Goal: Navigation & Orientation: Find specific page/section

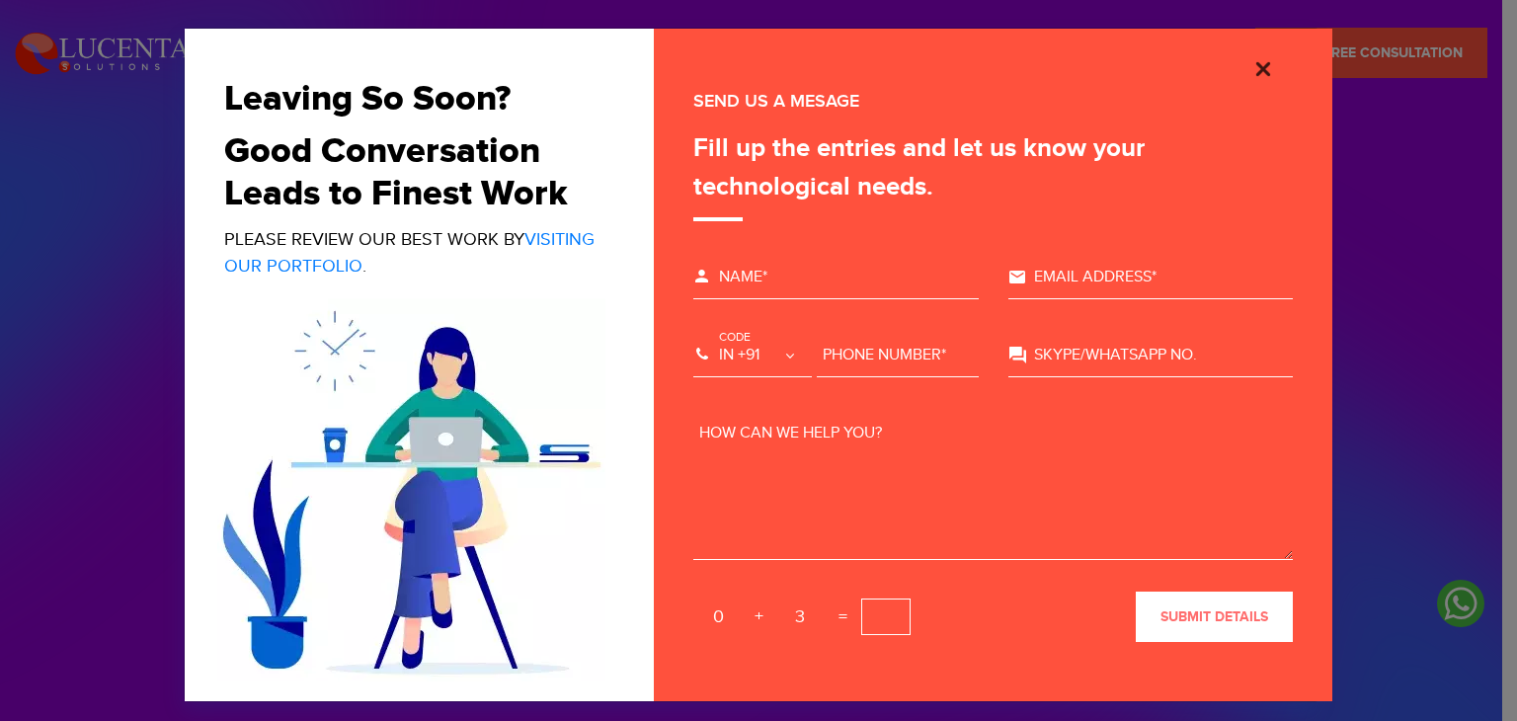
click at [1253, 72] on img "Close" at bounding box center [1264, 69] width 24 height 24
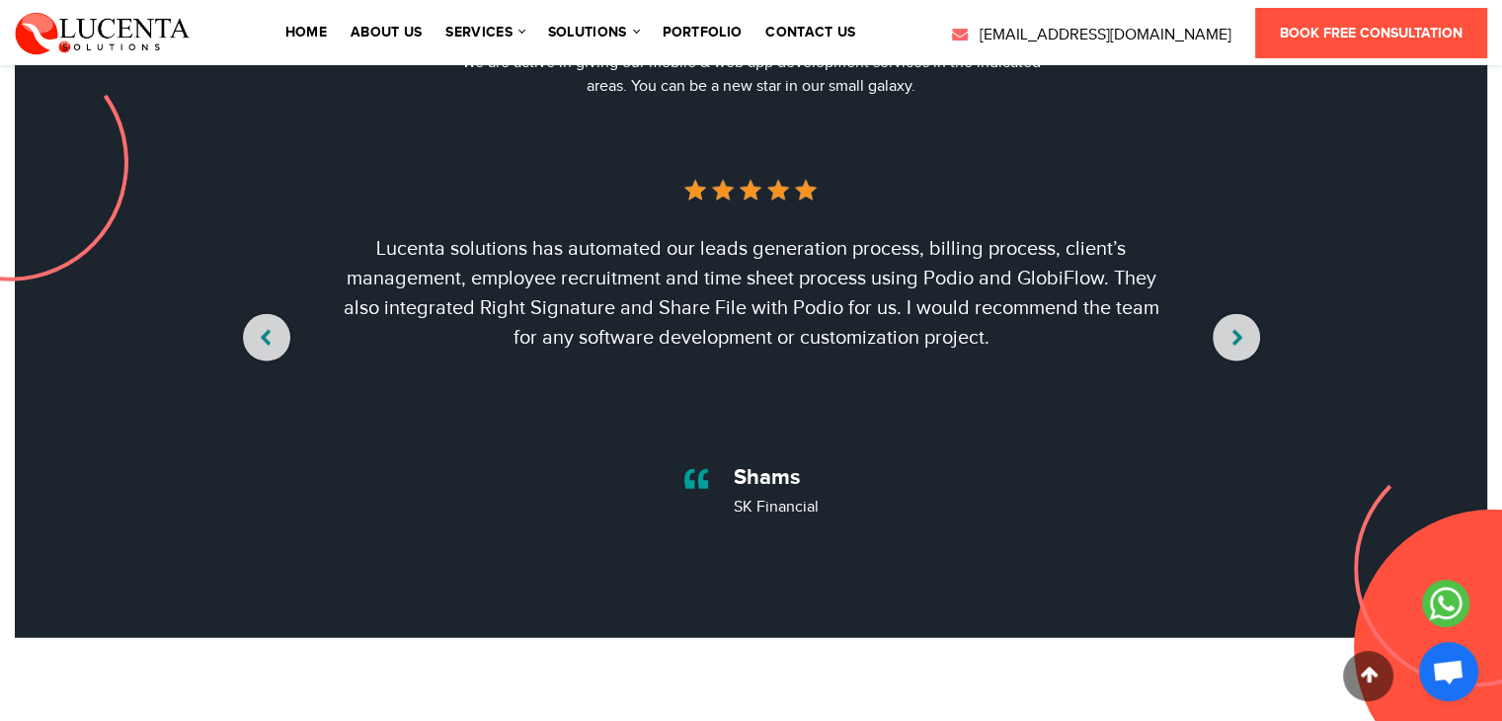
scroll to position [6575, 0]
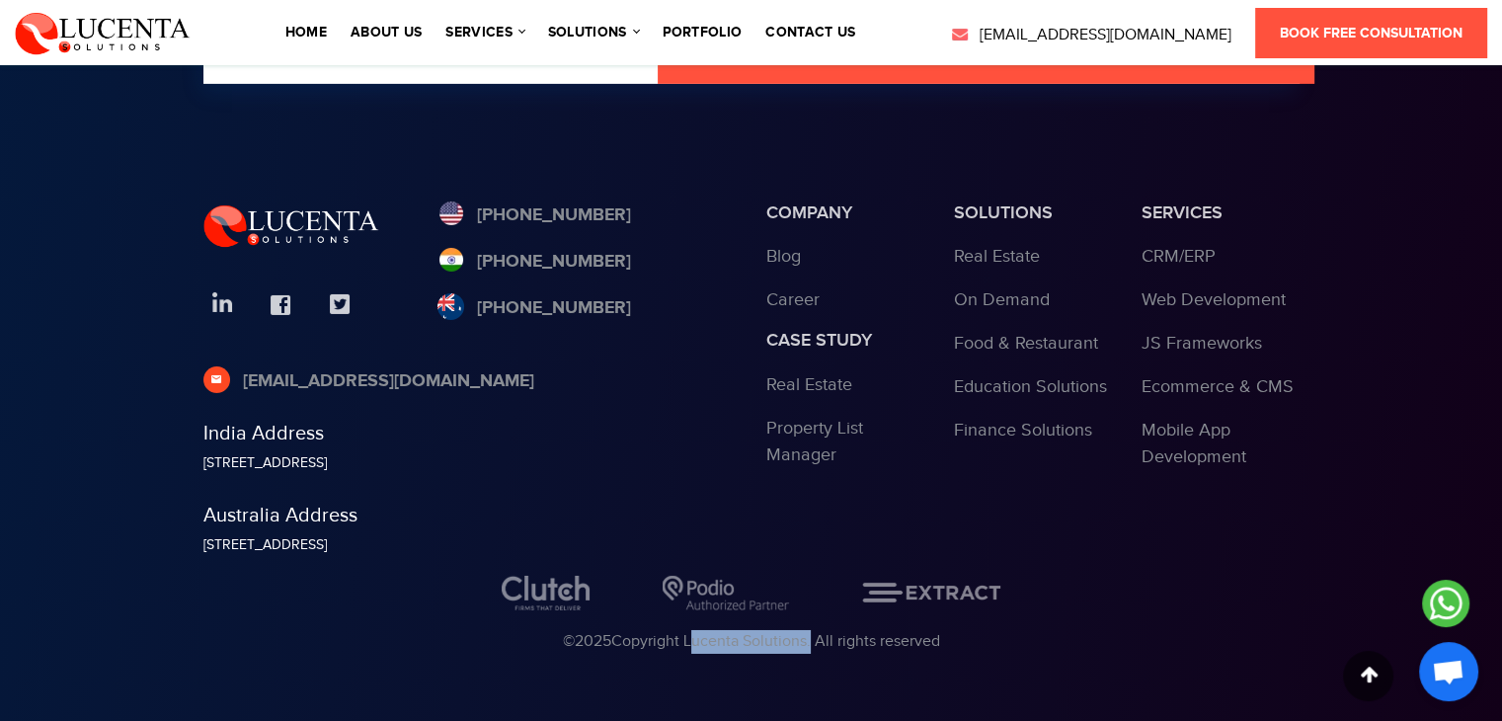
copy div "Lucenta Solutions"
drag, startPoint x: 688, startPoint y: 639, endPoint x: 808, endPoint y: 640, distance: 120.5
click at [808, 640] on div "© 2025 Copyright Lucenta Solutions. All rights reserved" at bounding box center [751, 642] width 1096 height 24
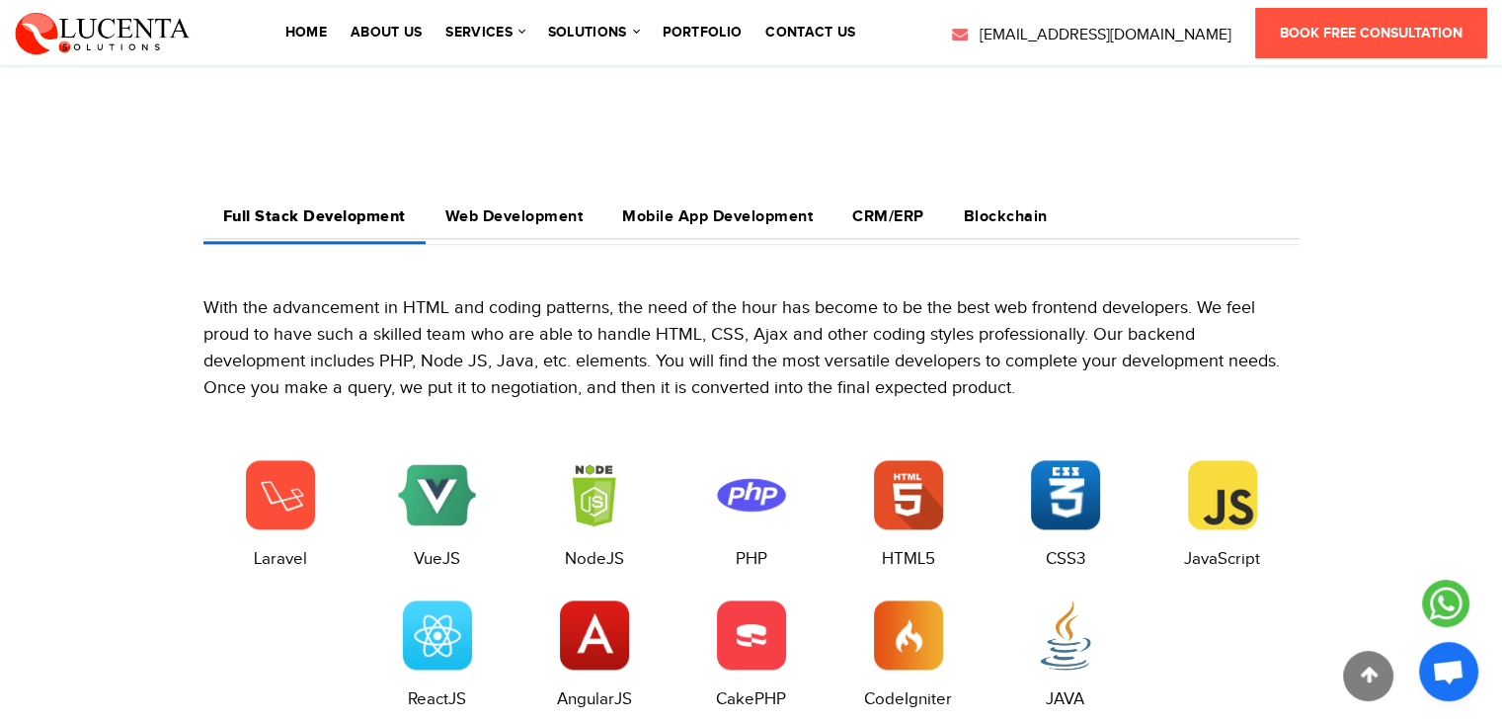
scroll to position [2417, 0]
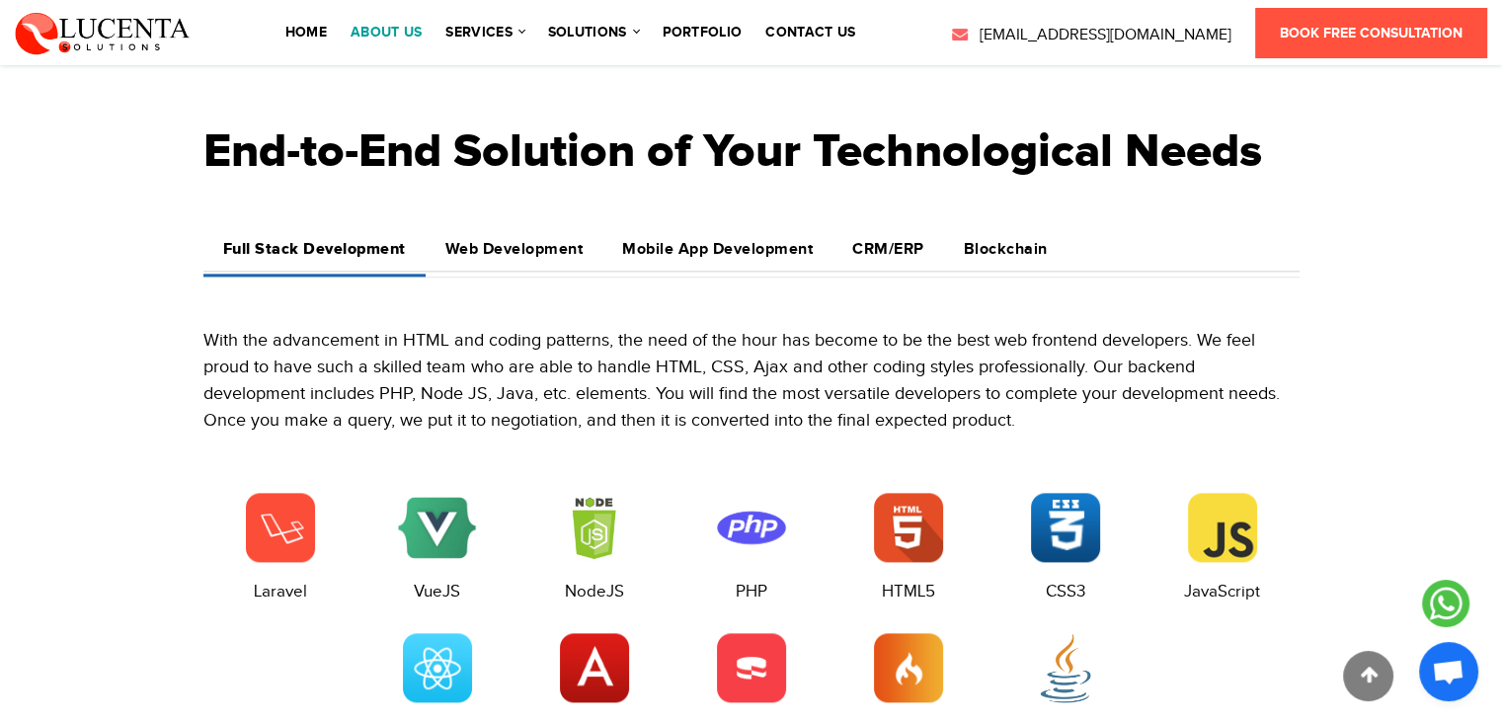
click at [419, 31] on link "About Us" at bounding box center [386, 33] width 71 height 14
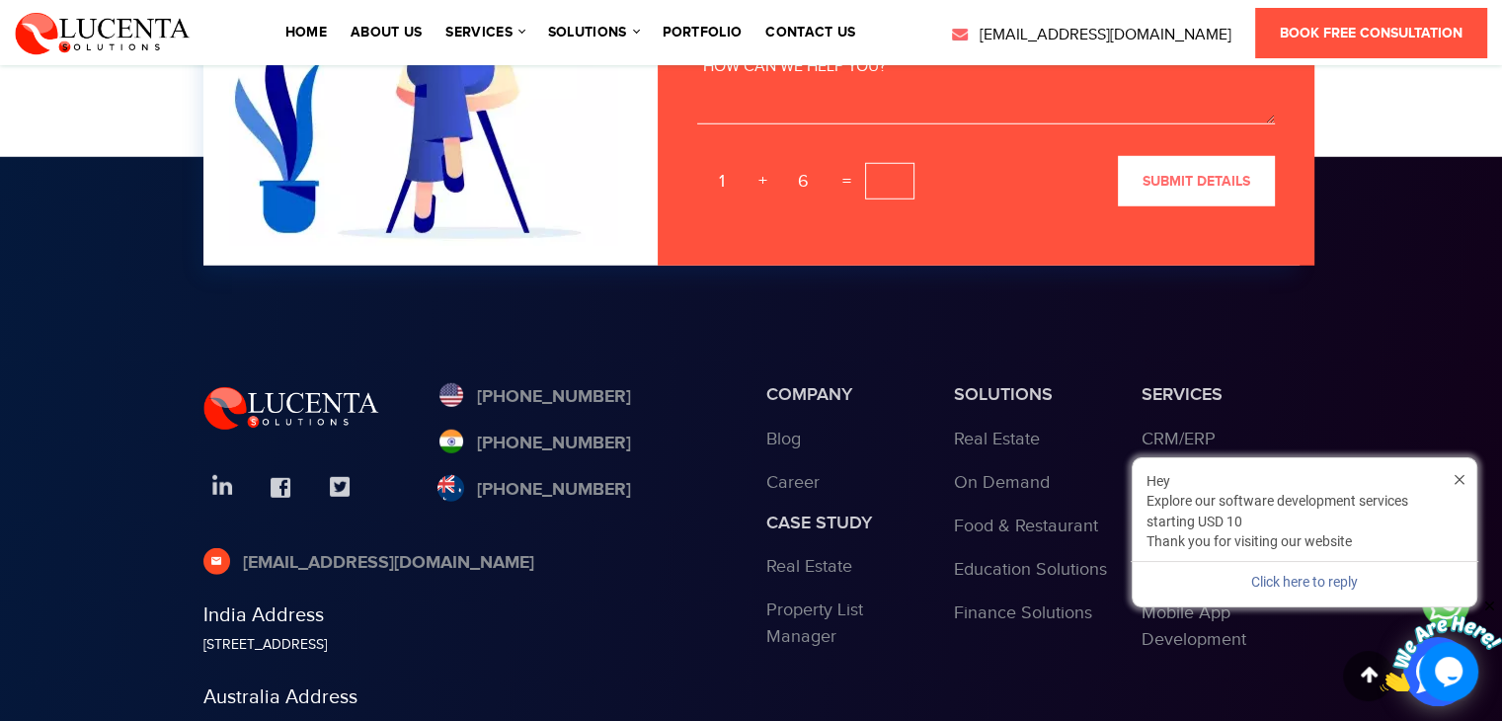
scroll to position [5769, 0]
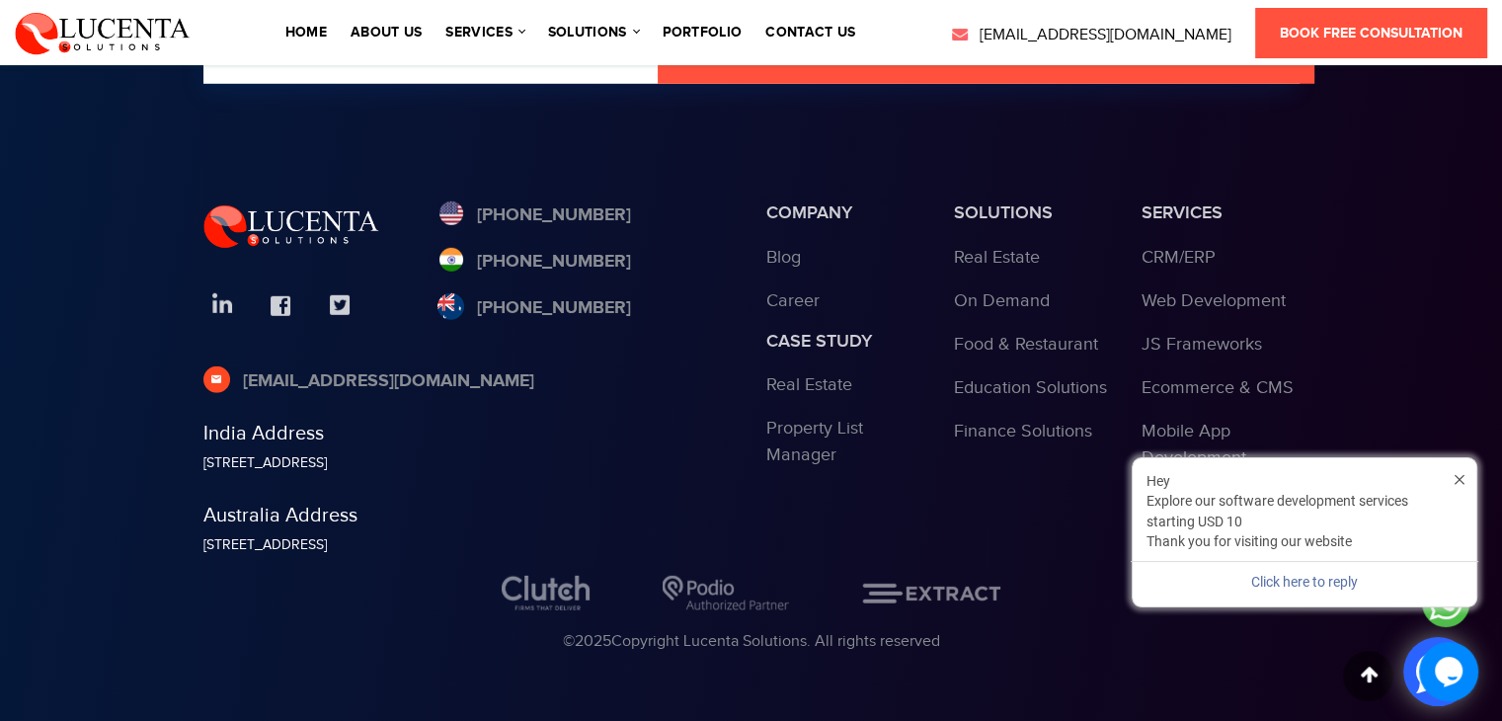
drag, startPoint x: 1510, startPoint y: 48, endPoint x: 1513, endPoint y: 717, distance: 668.8
